Goal: Information Seeking & Learning: Learn about a topic

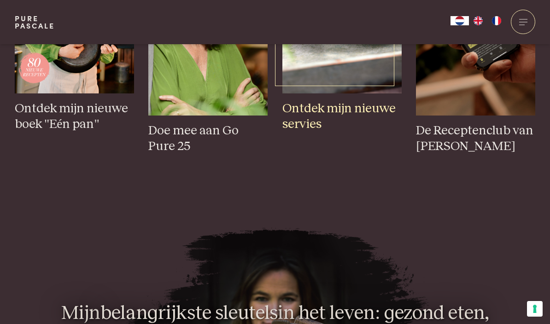
click at [351, 133] on h3 "Ontdek mijn nieuwe servies" at bounding box center [341, 117] width 119 height 32
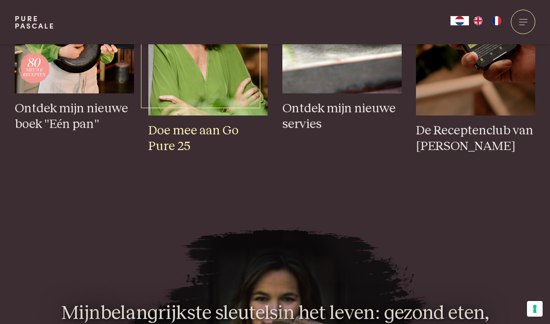
click at [226, 155] on h3 "Doe mee aan Go Pure 25" at bounding box center [207, 139] width 119 height 32
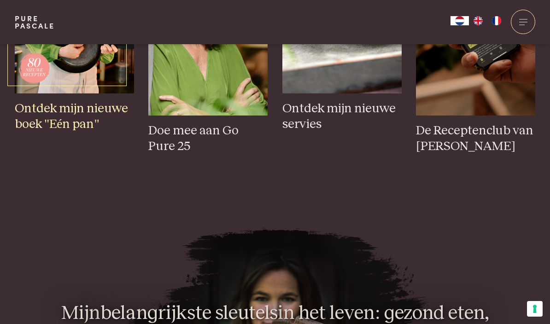
click at [72, 133] on h3 "Ontdek mijn nieuwe boek "Eén pan"" at bounding box center [74, 117] width 119 height 32
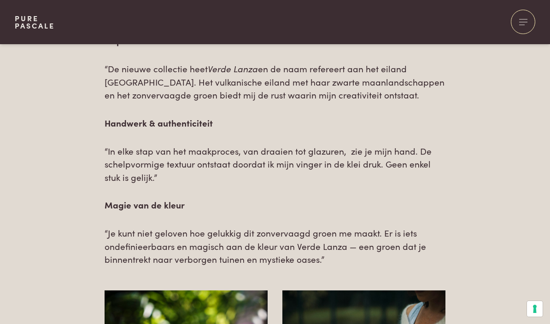
scroll to position [1050, 0]
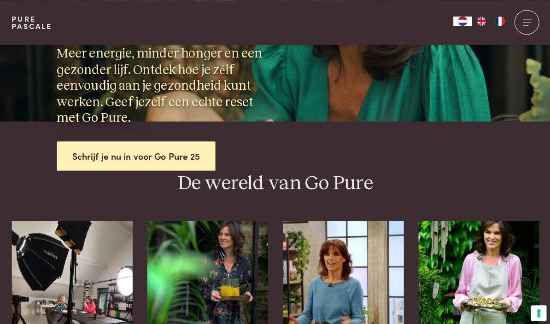
scroll to position [105, 0]
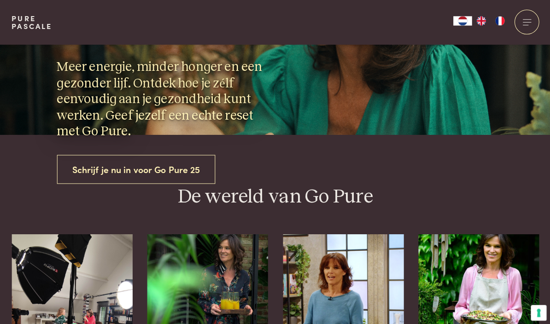
click at [130, 163] on link "Schrijf je nu in voor Go Pure 25" at bounding box center [137, 167] width 157 height 29
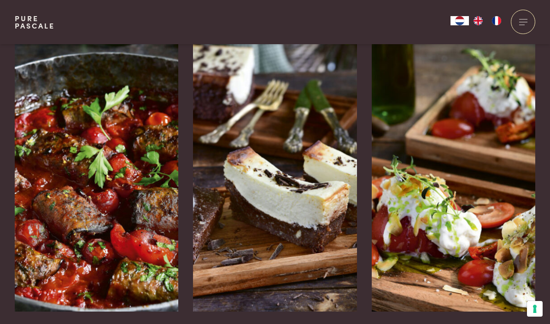
scroll to position [1454, 0]
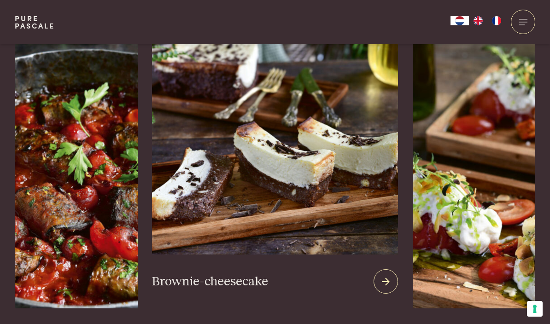
click at [229, 194] on img at bounding box center [274, 143] width 245 height 222
click at [255, 125] on img at bounding box center [274, 143] width 245 height 222
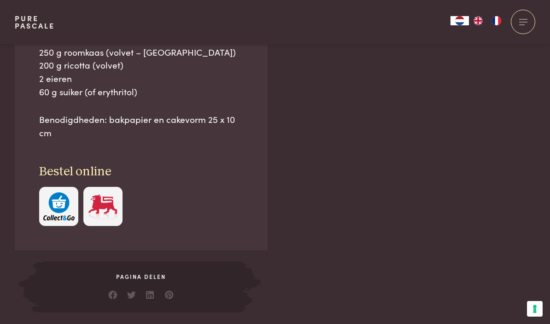
scroll to position [847, 0]
